Goal: Check status

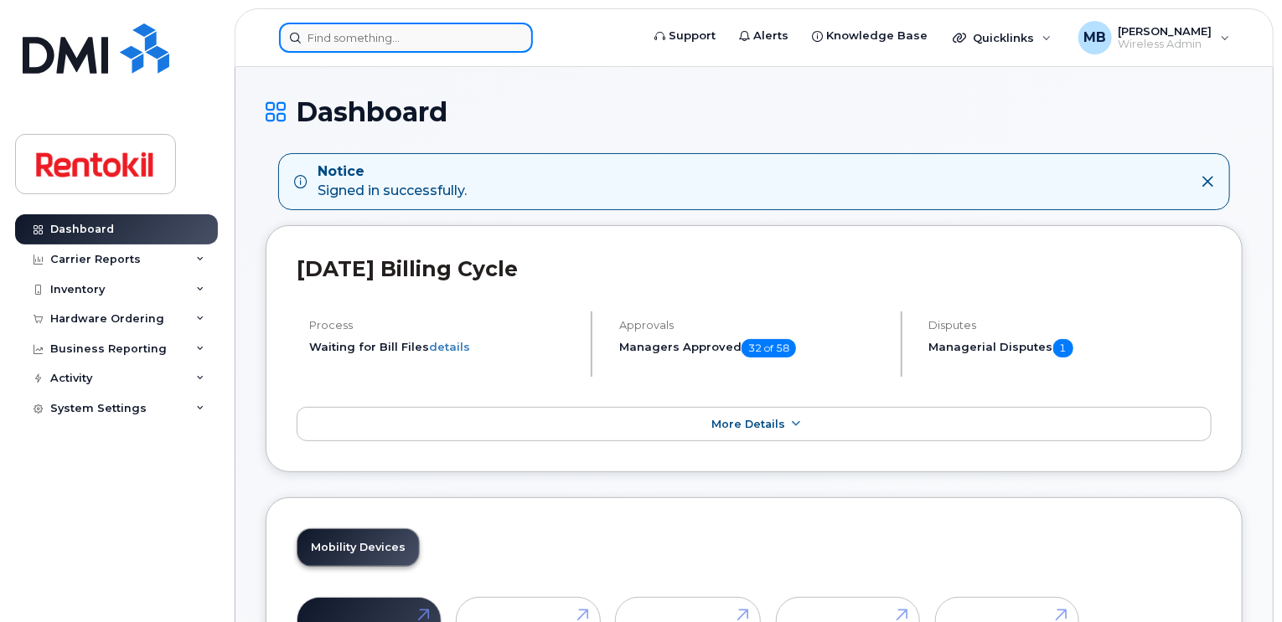
click at [401, 39] on input at bounding box center [406, 38] width 254 height 30
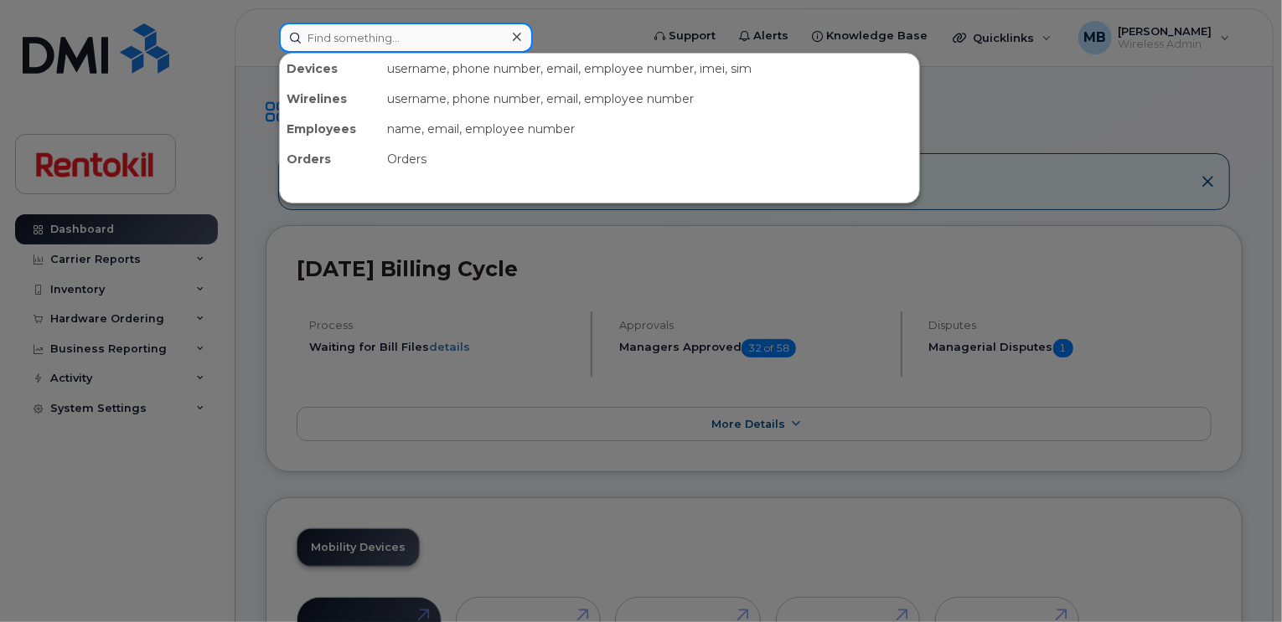
paste input "[PHONE_NUMBER]"
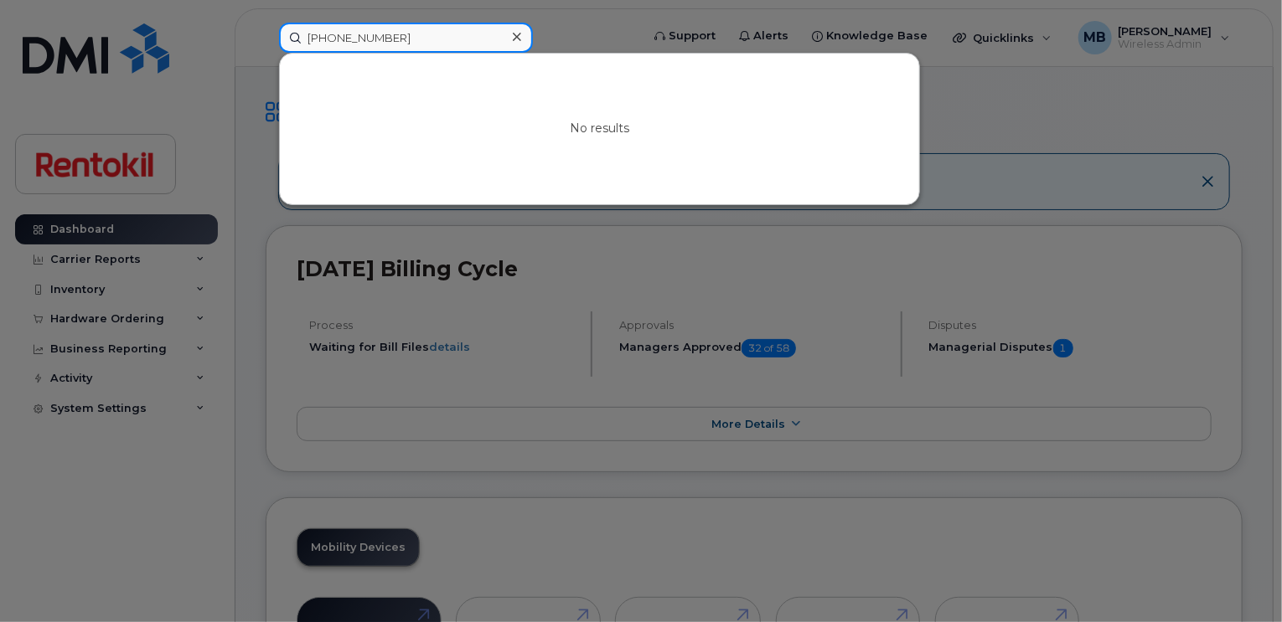
type input "[PHONE_NUMBER]"
click at [509, 43] on div at bounding box center [516, 37] width 24 height 24
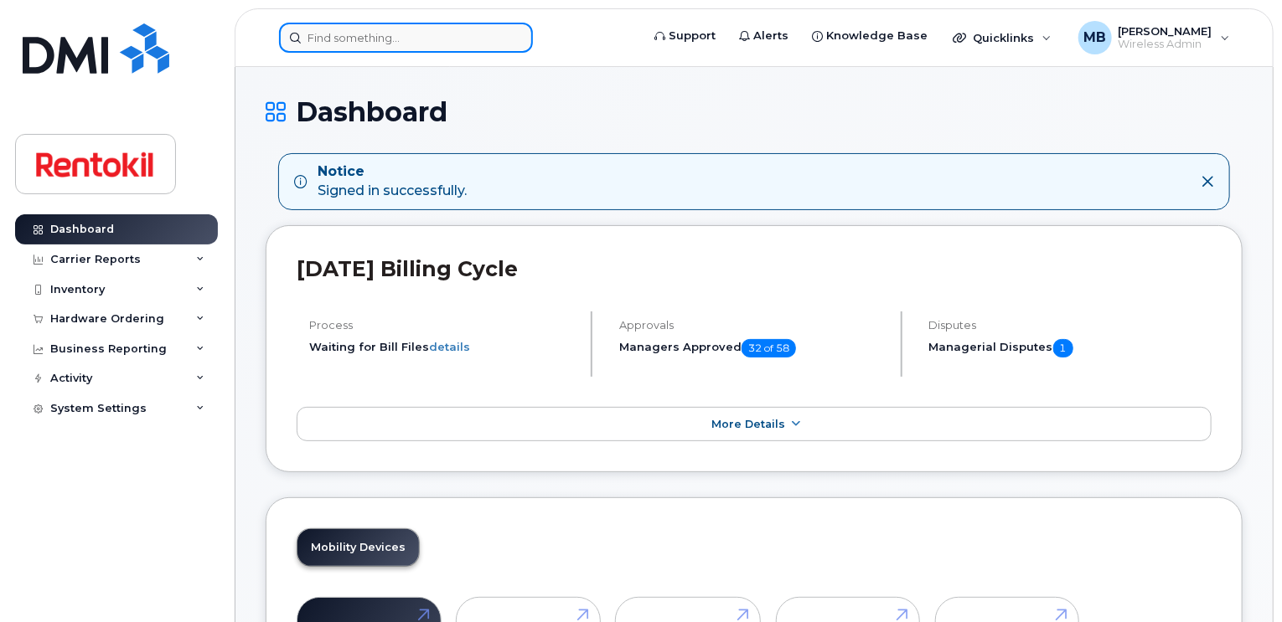
click at [471, 42] on input at bounding box center [406, 38] width 254 height 30
paste input "[PHONE_NUMBER]"
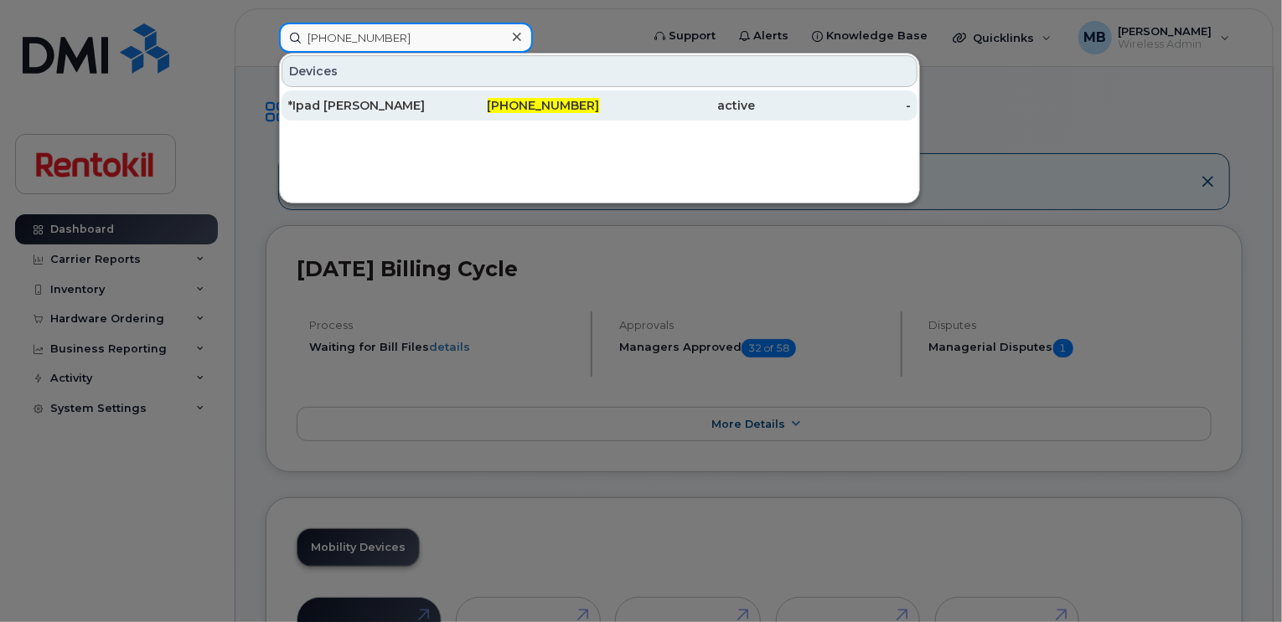
type input "[PHONE_NUMBER]"
click at [448, 102] on div "[PHONE_NUMBER]" at bounding box center [522, 105] width 156 height 17
